Goal: Book appointment/travel/reservation

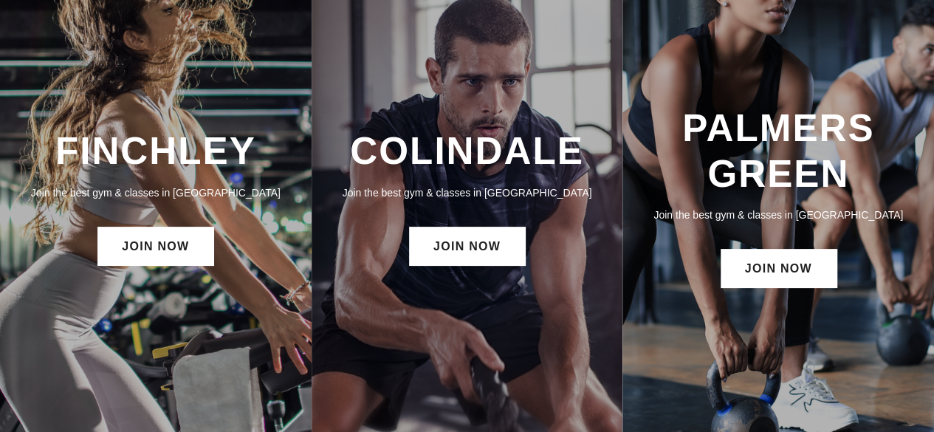
scroll to position [74, 0]
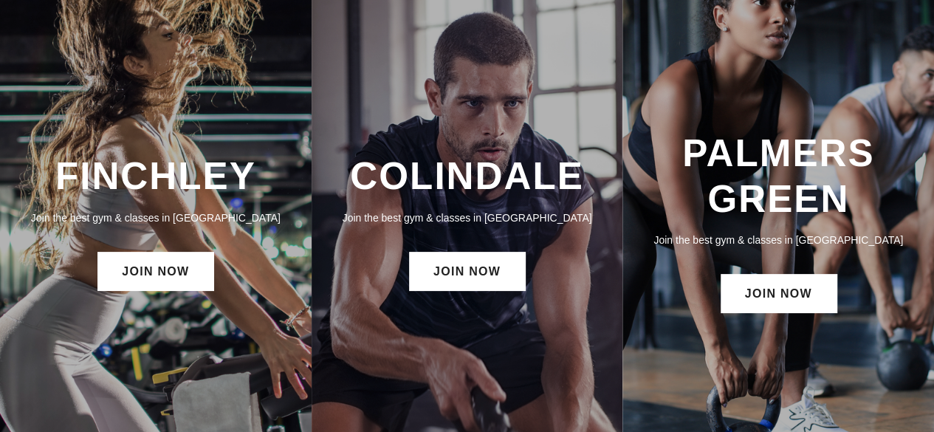
click at [458, 185] on h3 "COLINDALE" at bounding box center [467, 176] width 282 height 45
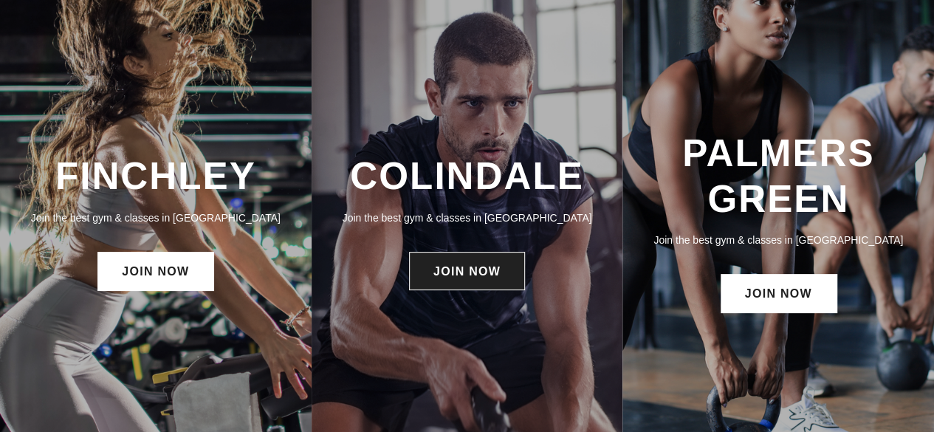
click at [474, 266] on link "JOIN NOW" at bounding box center [467, 271] width 116 height 38
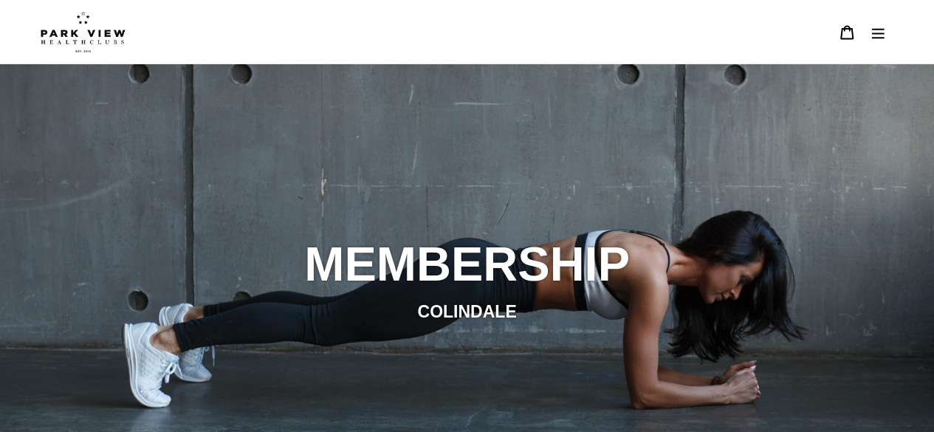
click at [58, 29] on img at bounding box center [83, 31] width 85 height 41
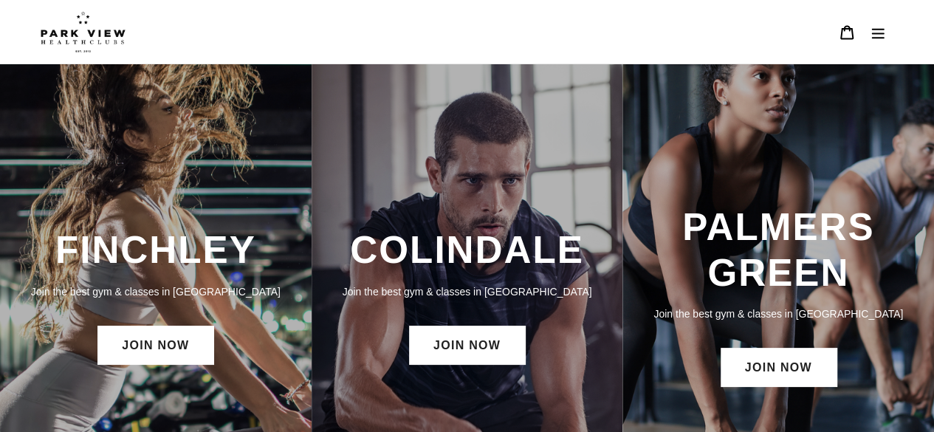
click at [868, 32] on button "Menu" at bounding box center [877, 32] width 31 height 32
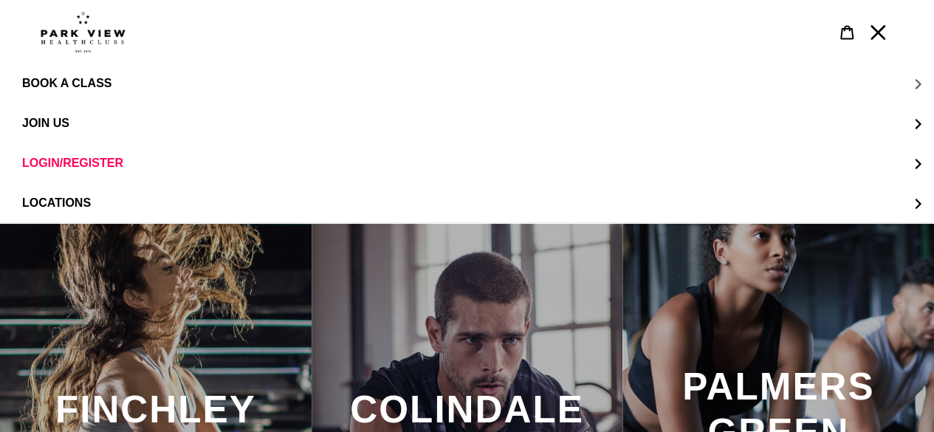
click at [97, 78] on span "BOOK A CLASS" at bounding box center [66, 83] width 89 height 13
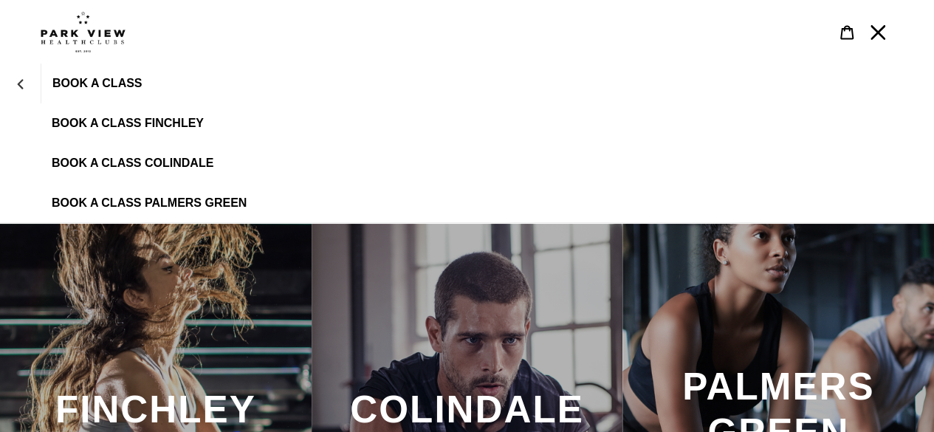
click at [188, 159] on span "BOOK A CLASS COLINDALE" at bounding box center [133, 163] width 162 height 13
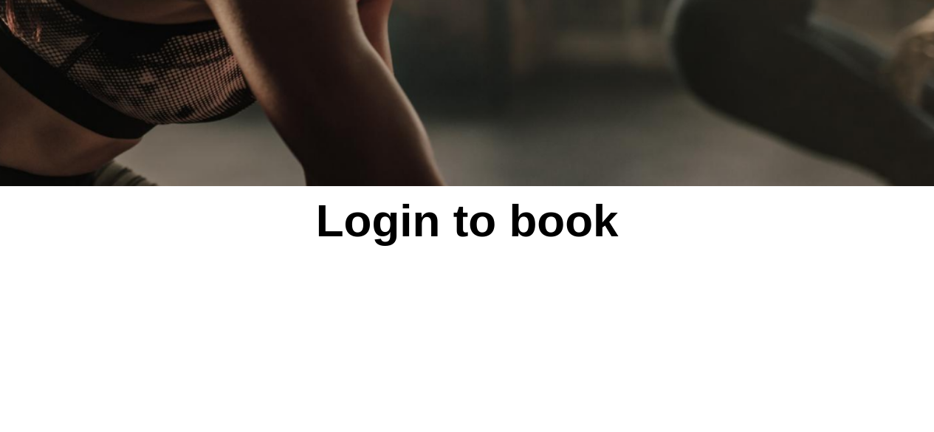
scroll to position [295, 0]
